Goal: Information Seeking & Learning: Learn about a topic

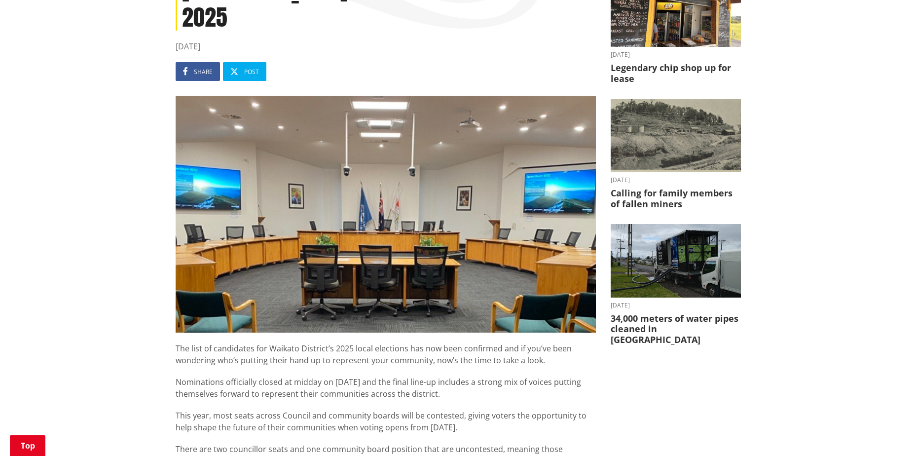
scroll to position [247, 0]
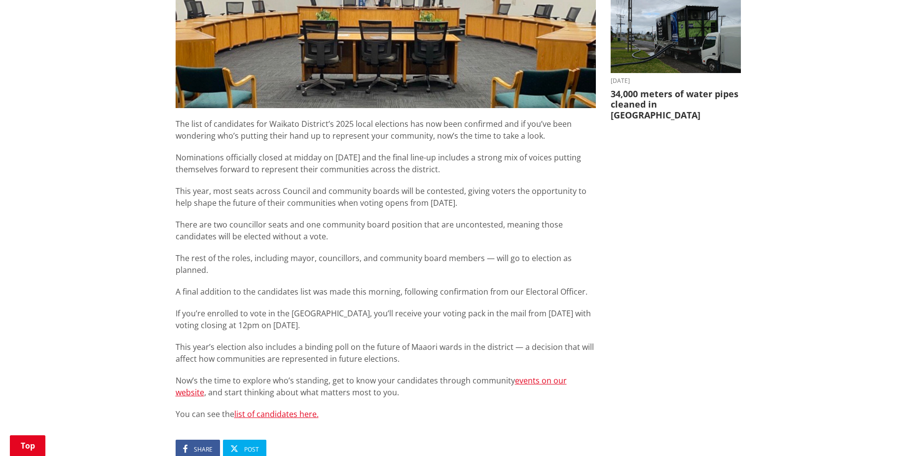
scroll to position [444, 0]
click at [295, 409] on link "list of candidates here." at bounding box center [276, 414] width 84 height 11
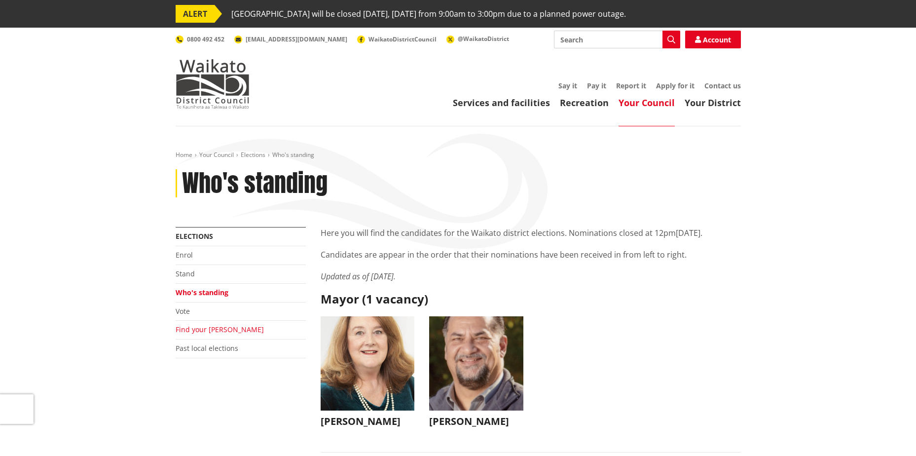
click at [199, 329] on link "Find your [PERSON_NAME]" at bounding box center [220, 328] width 88 height 9
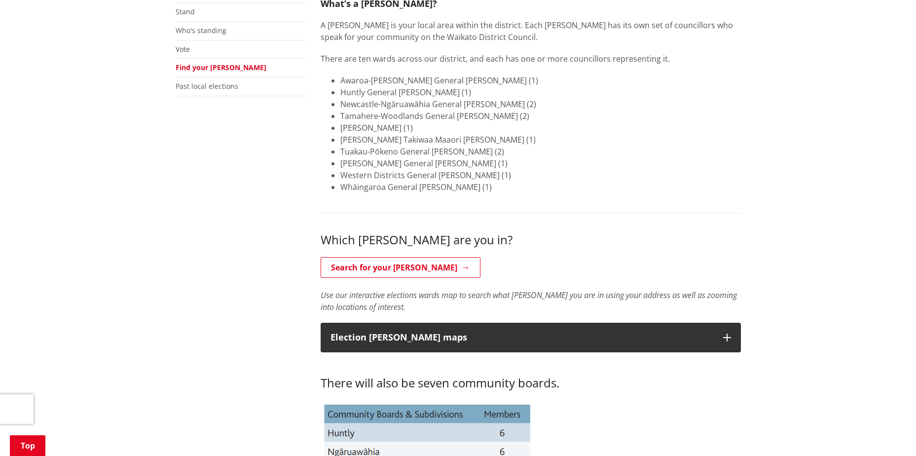
scroll to position [296, 0]
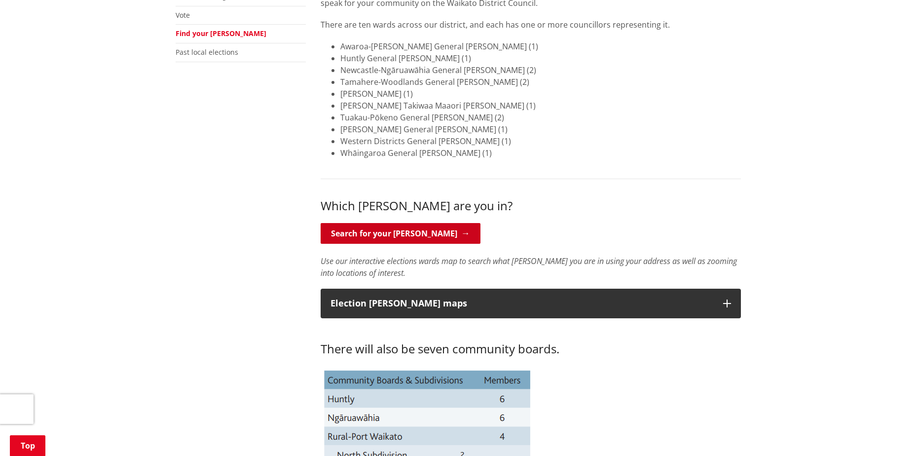
click at [416, 235] on link "Search for your [PERSON_NAME]" at bounding box center [400, 233] width 160 height 21
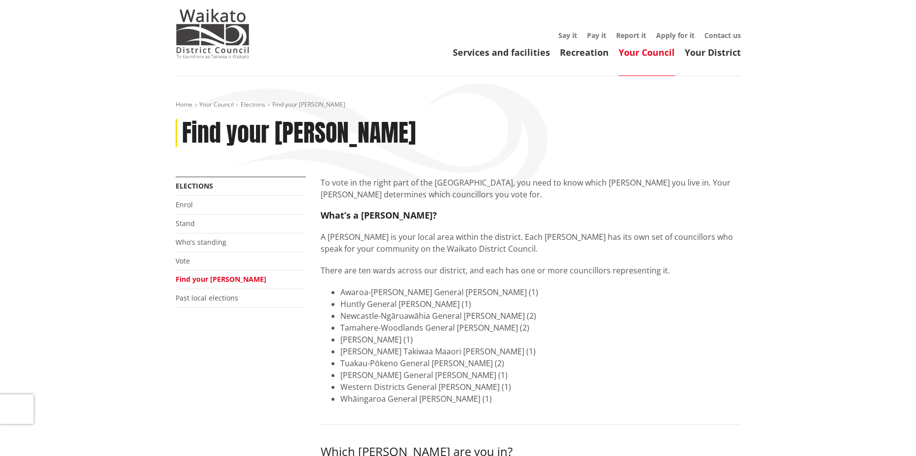
scroll to position [248, 0]
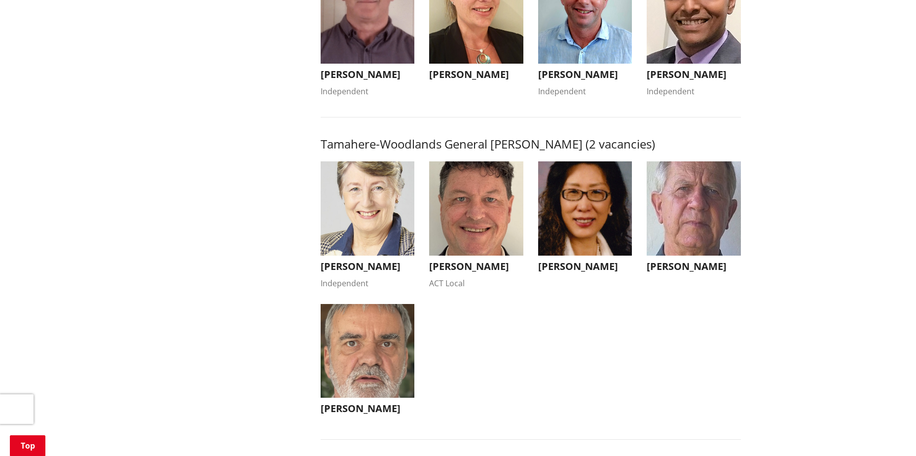
scroll to position [986, 0]
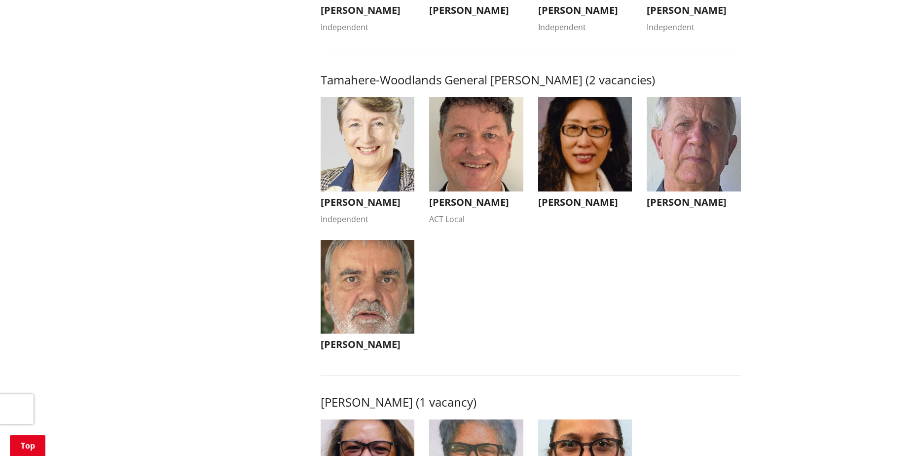
click at [372, 208] on h3 "[PERSON_NAME]" at bounding box center [367, 202] width 94 height 12
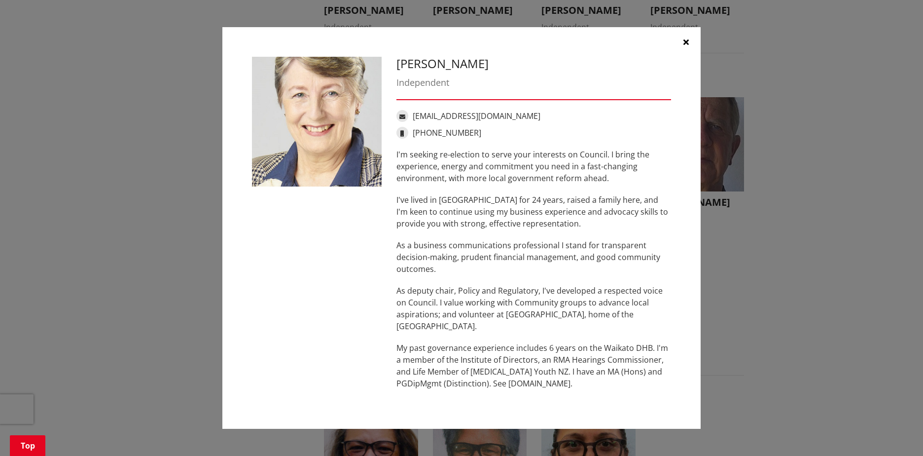
click at [685, 41] on icon "button" at bounding box center [685, 42] width 5 height 8
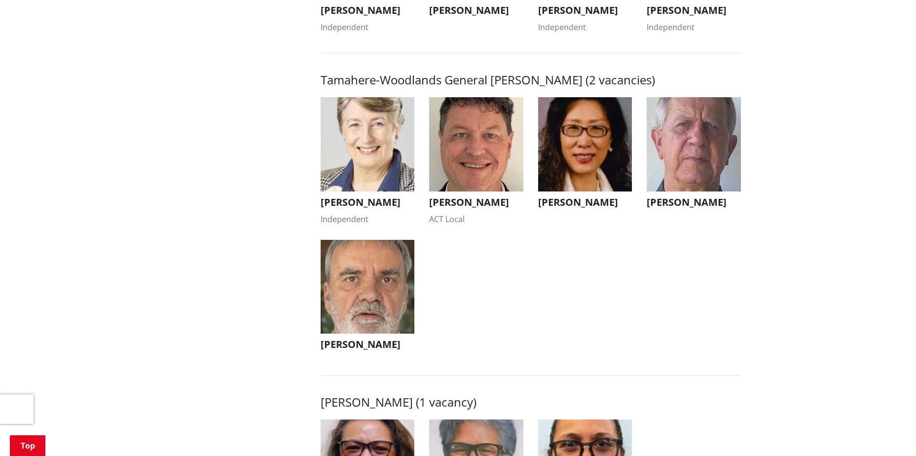
click at [493, 163] on img "button" at bounding box center [476, 144] width 94 height 94
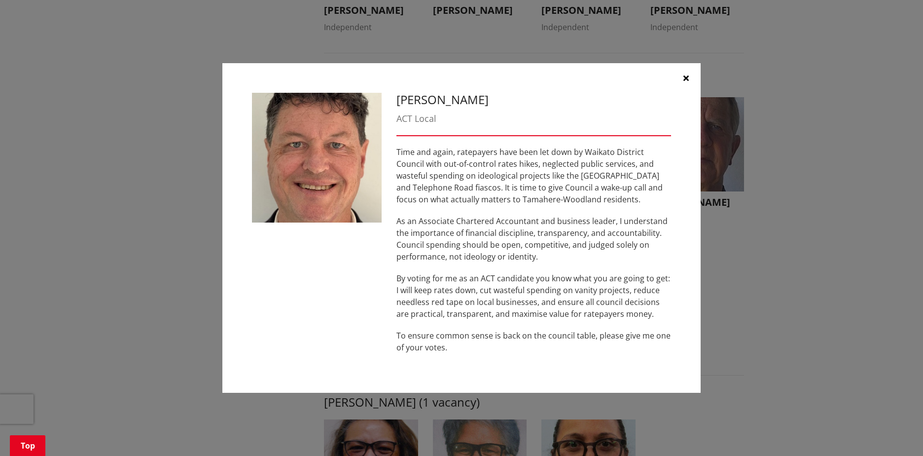
drag, startPoint x: 682, startPoint y: 76, endPoint x: 678, endPoint y: 83, distance: 8.6
click at [682, 76] on button "button" at bounding box center [686, 78] width 30 height 30
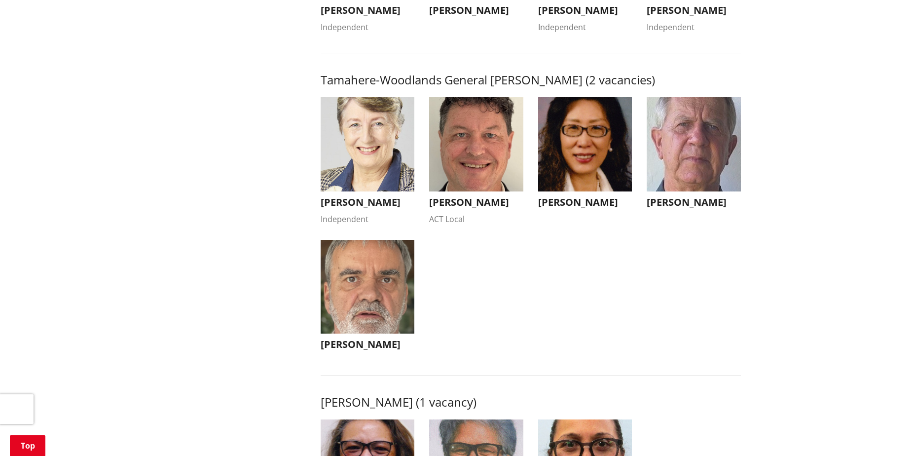
click at [598, 155] on img "button" at bounding box center [585, 144] width 94 height 94
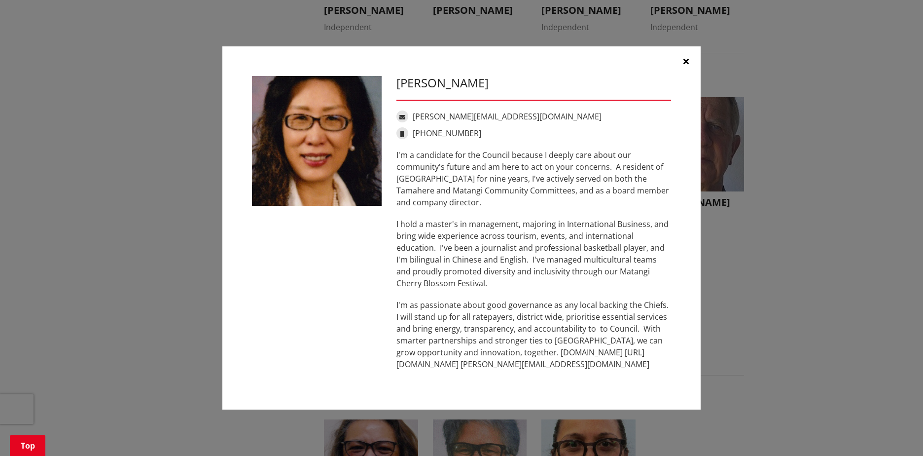
click at [685, 62] on icon "button" at bounding box center [685, 61] width 5 height 8
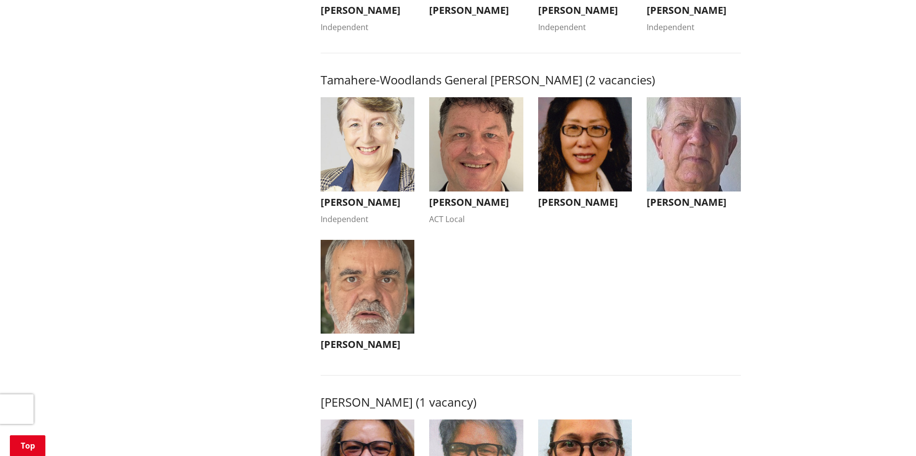
click at [687, 160] on img "button" at bounding box center [693, 144] width 94 height 94
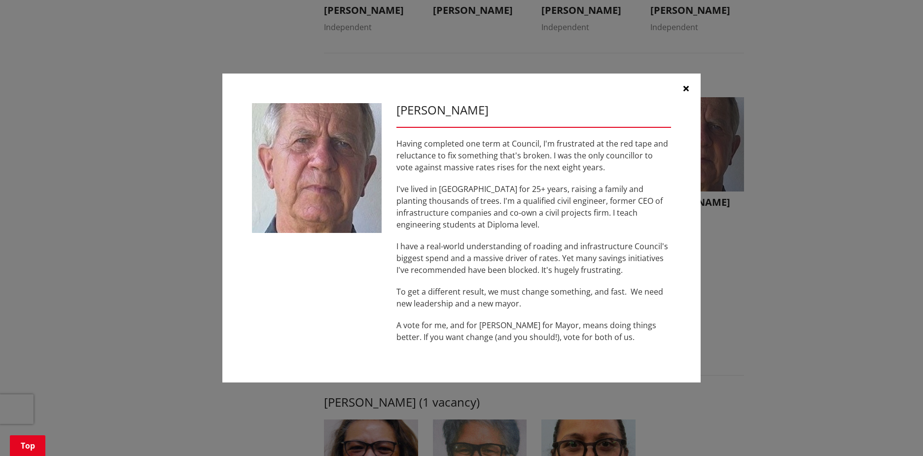
click at [687, 90] on icon "button" at bounding box center [685, 88] width 5 height 8
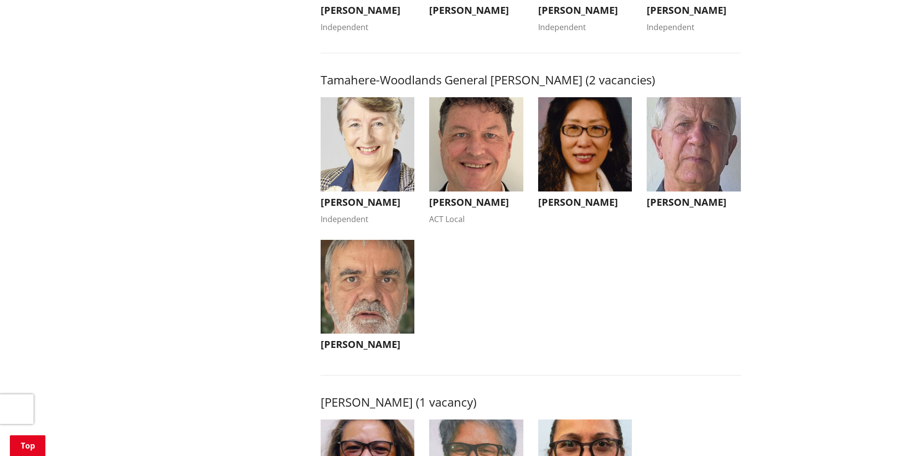
click at [352, 298] on img "button" at bounding box center [367, 287] width 94 height 94
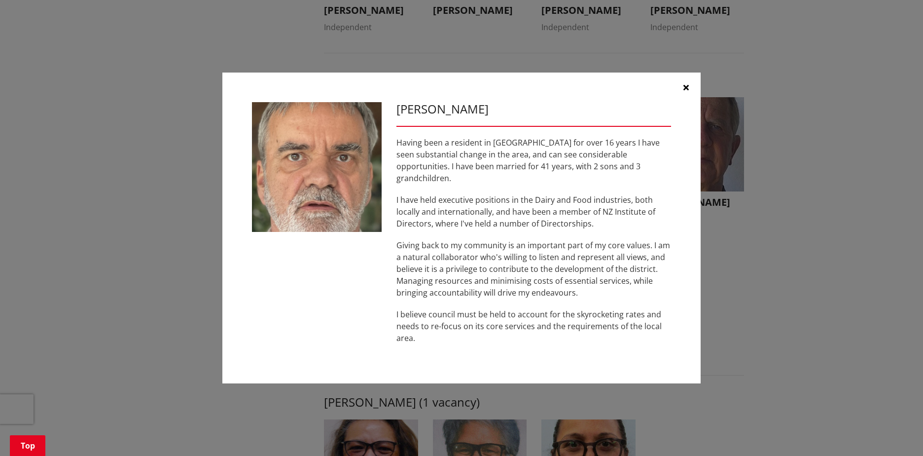
click at [688, 91] on icon "button" at bounding box center [685, 87] width 5 height 8
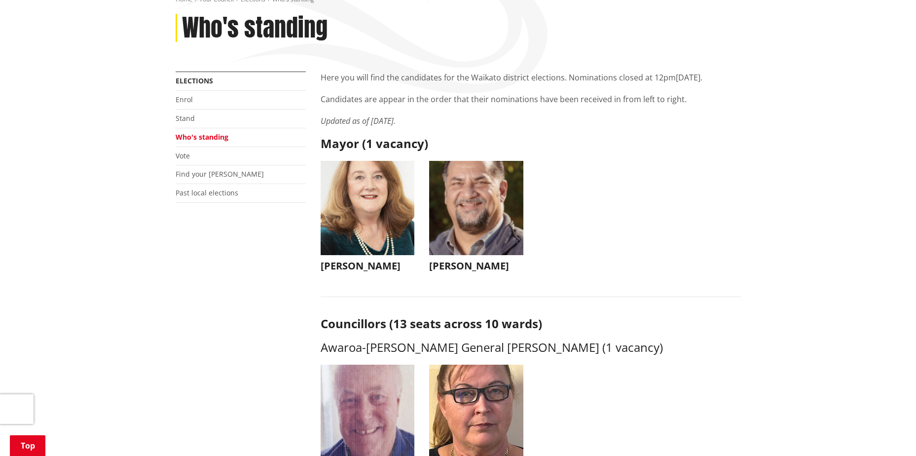
scroll to position [148, 0]
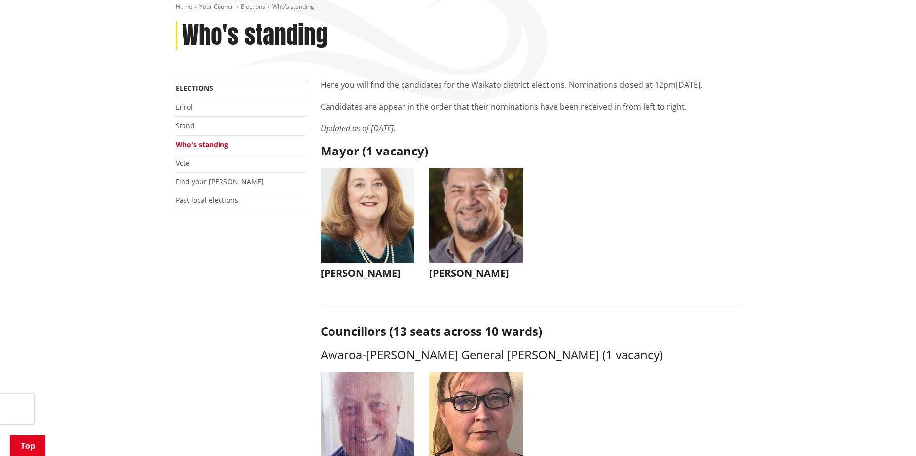
click at [475, 212] on img "button" at bounding box center [476, 215] width 94 height 94
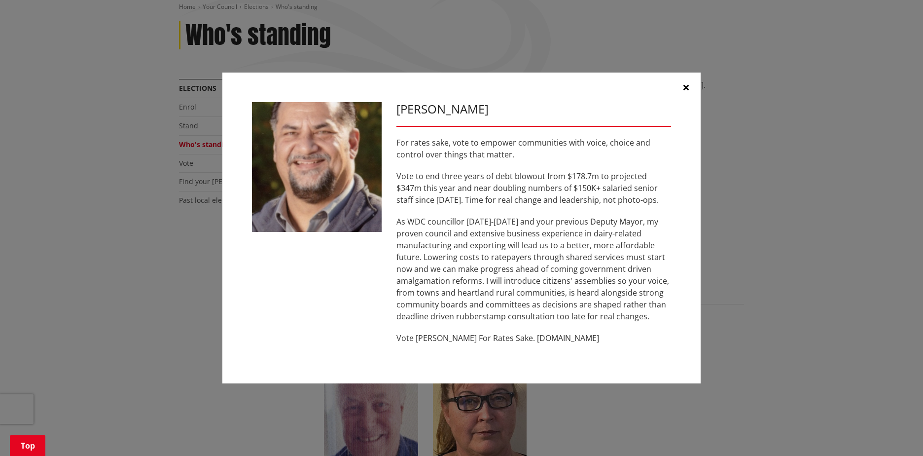
click at [682, 88] on button "button" at bounding box center [686, 87] width 30 height 30
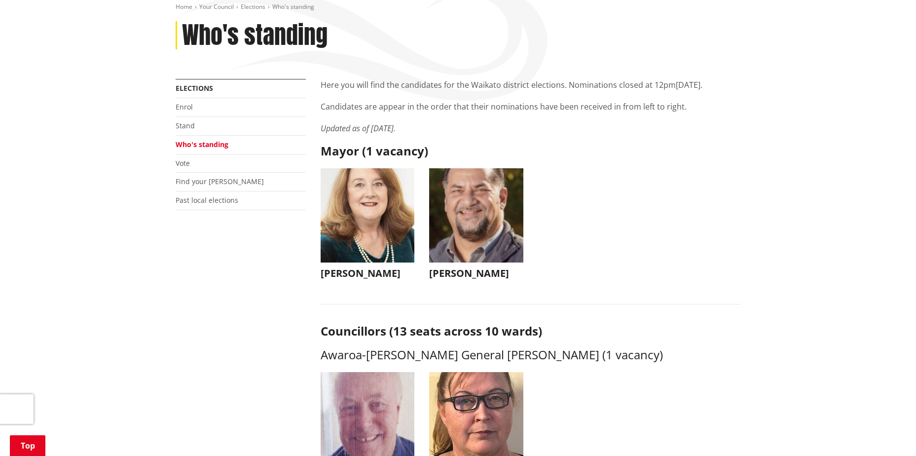
click at [362, 190] on img "button" at bounding box center [367, 215] width 94 height 94
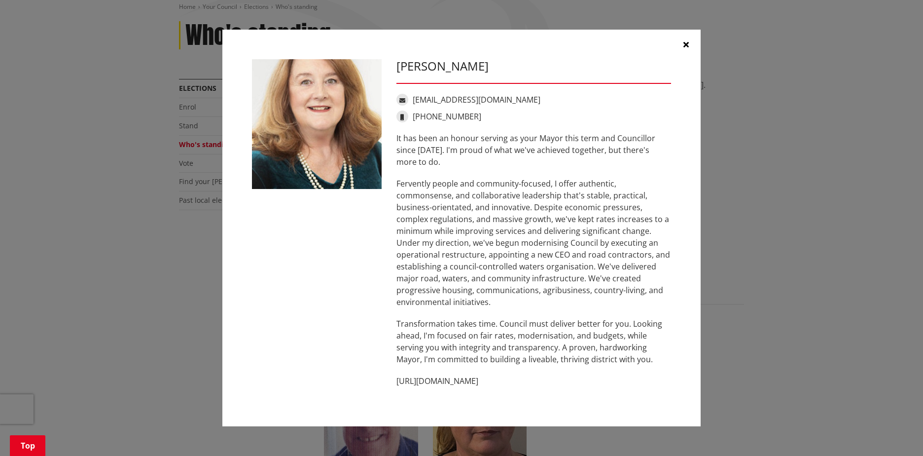
click at [686, 48] on icon "button" at bounding box center [685, 44] width 5 height 8
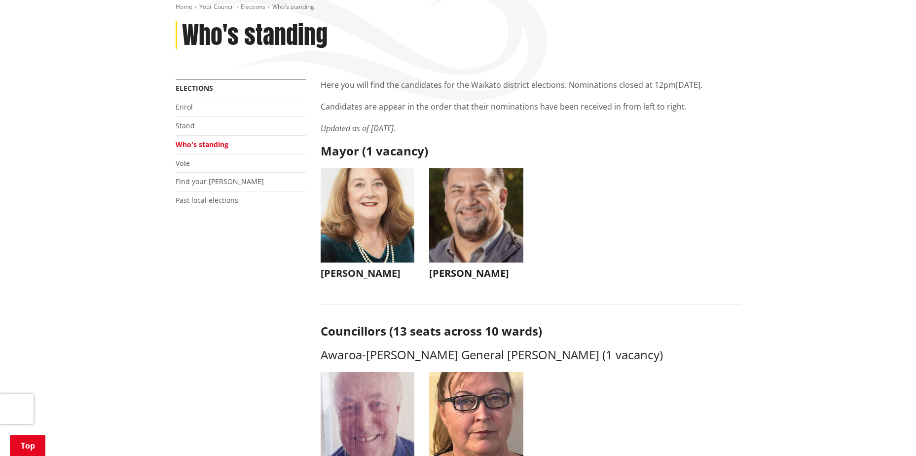
click at [480, 236] on img "button" at bounding box center [476, 215] width 94 height 94
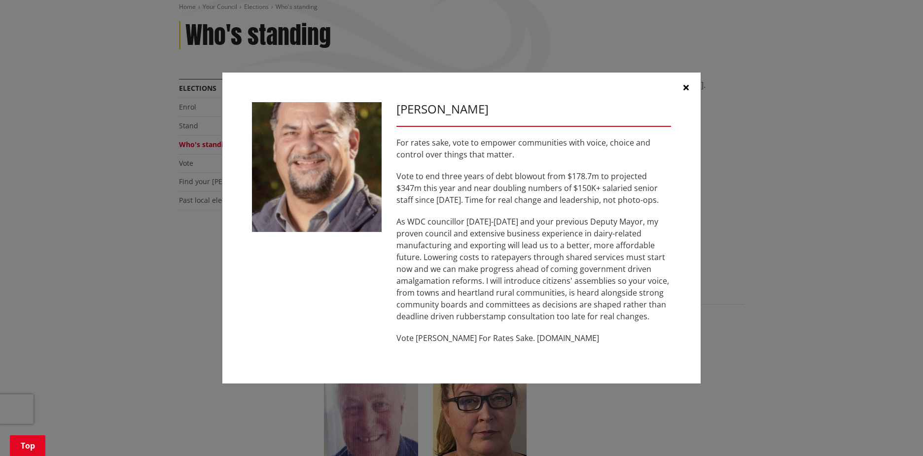
click at [686, 89] on icon "button" at bounding box center [685, 87] width 5 height 8
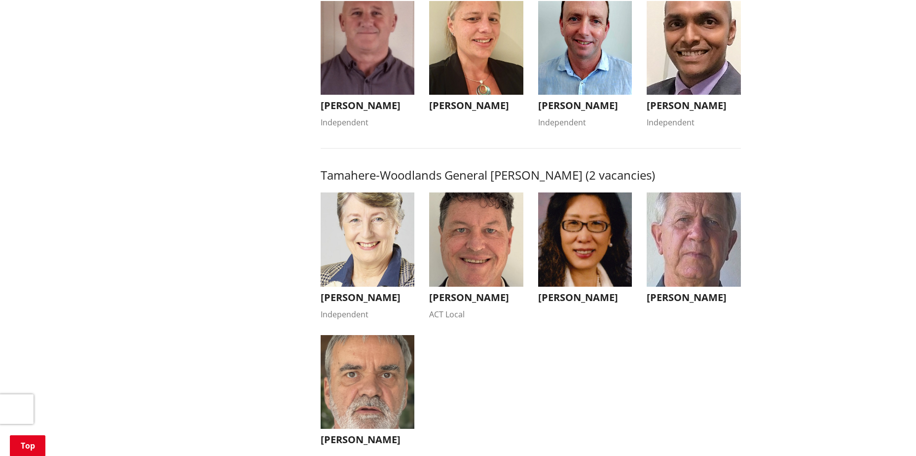
scroll to position [937, 0]
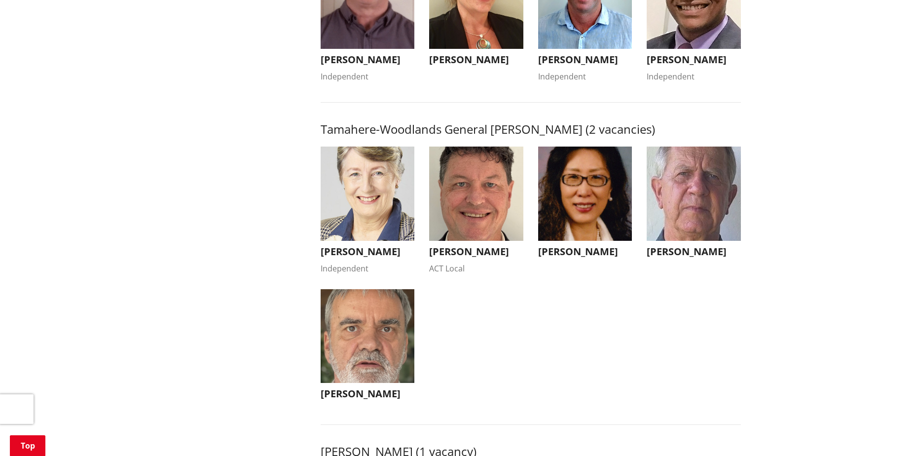
click at [490, 224] on img "button" at bounding box center [476, 193] width 94 height 94
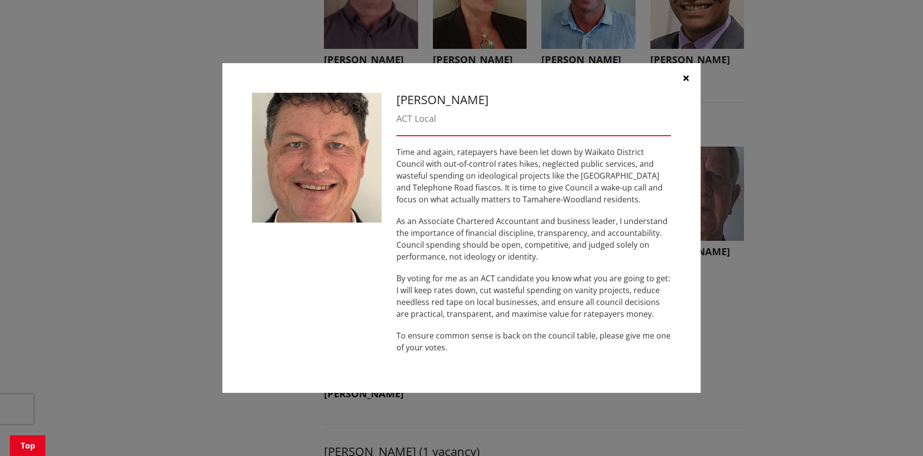
click at [685, 80] on icon "button" at bounding box center [685, 78] width 5 height 8
